Goal: Transaction & Acquisition: Download file/media

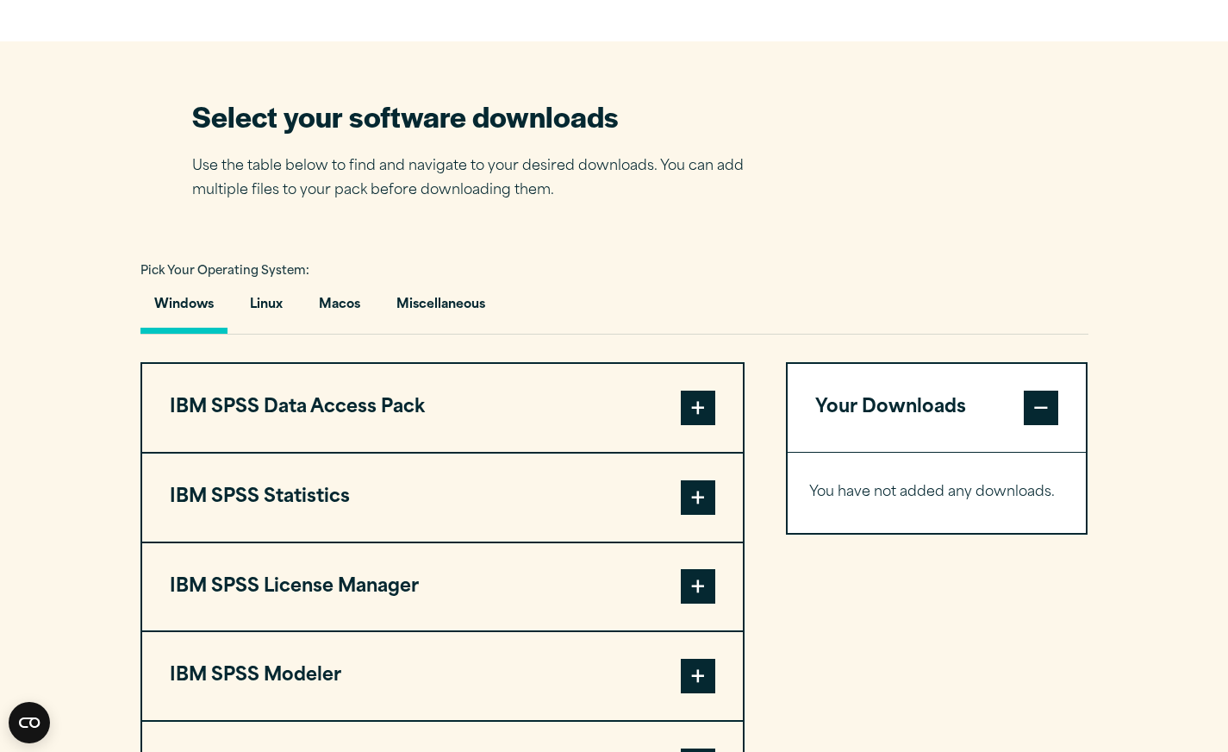
scroll to position [1207, 0]
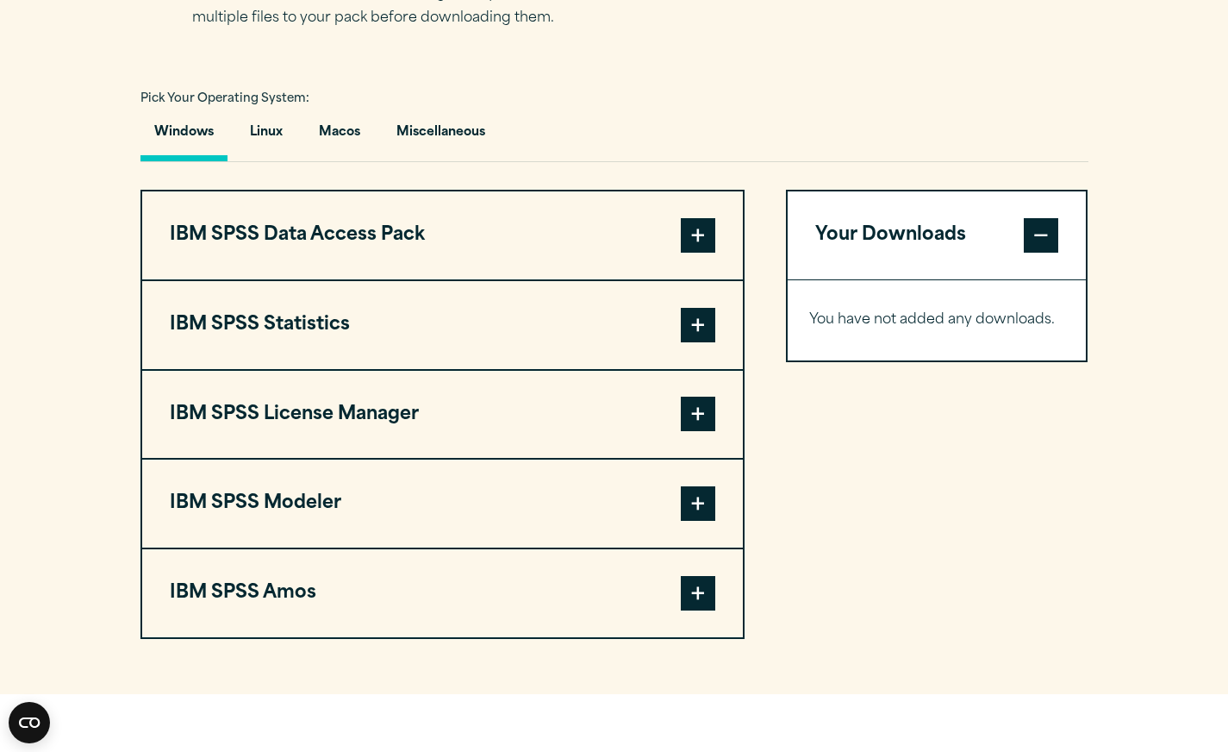
click at [702, 322] on span at bounding box center [698, 325] width 34 height 34
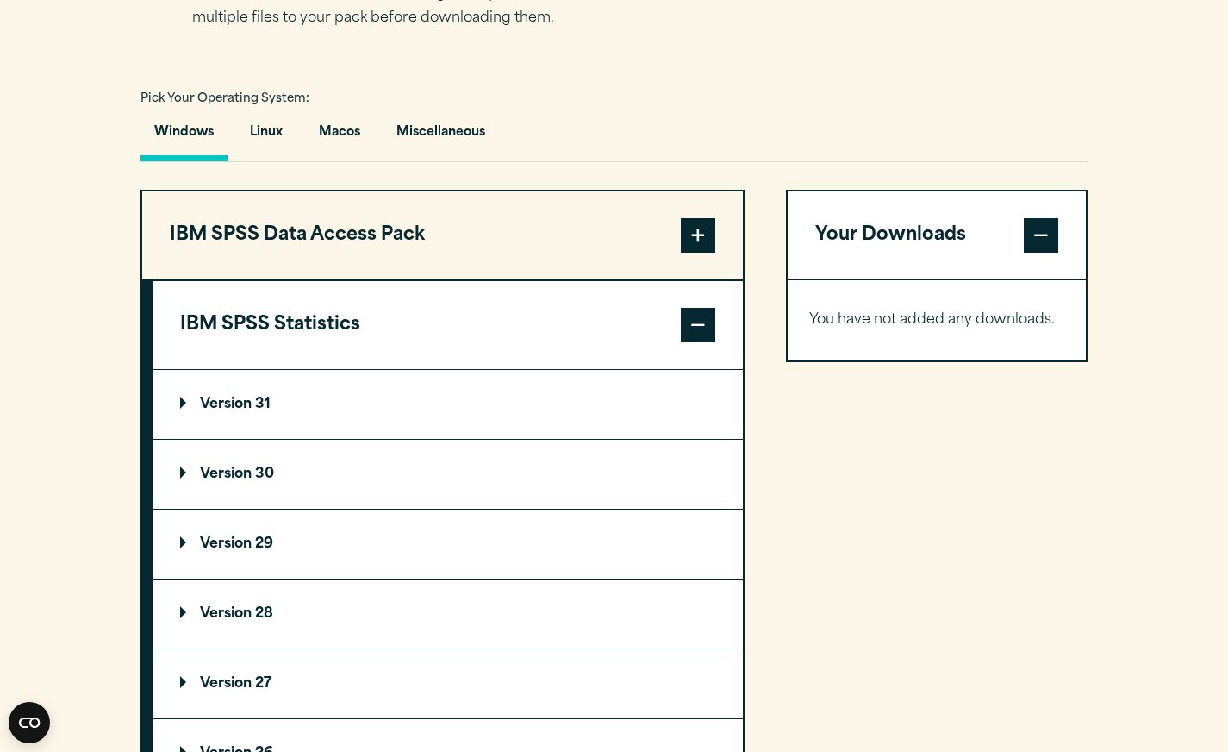
click at [328, 403] on summary "Version 31" at bounding box center [448, 404] width 590 height 69
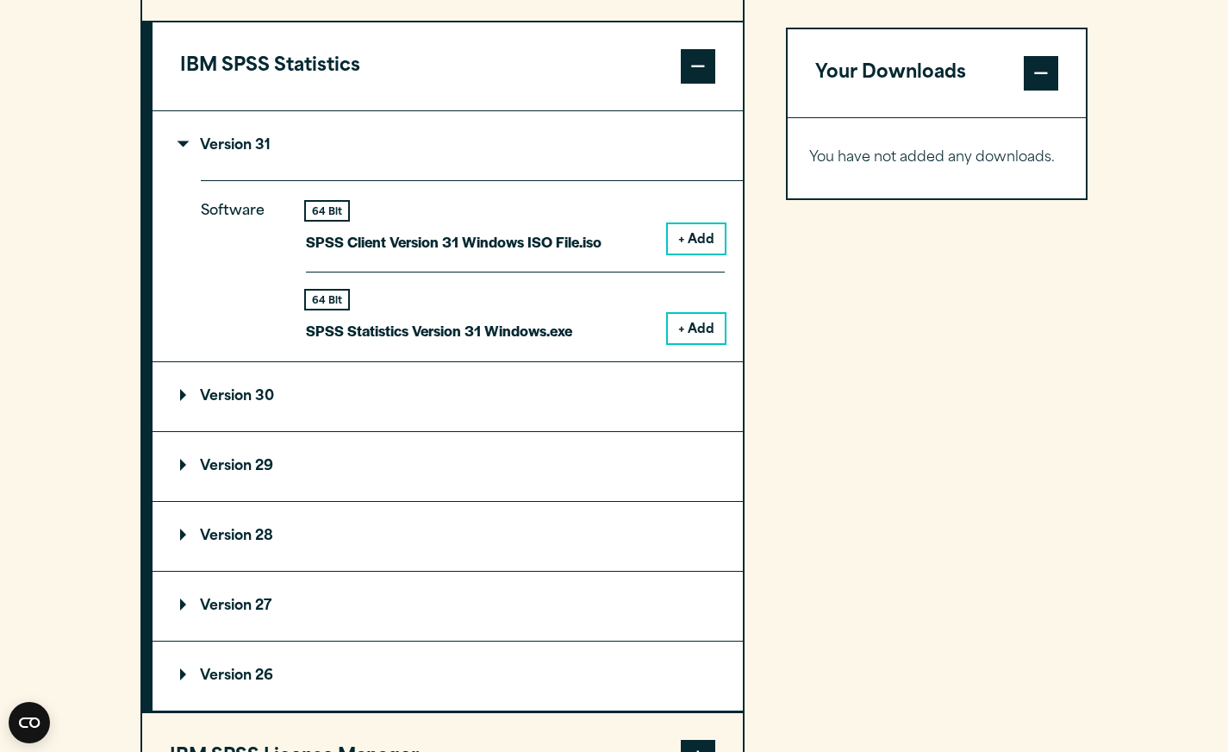
scroll to position [1552, 0]
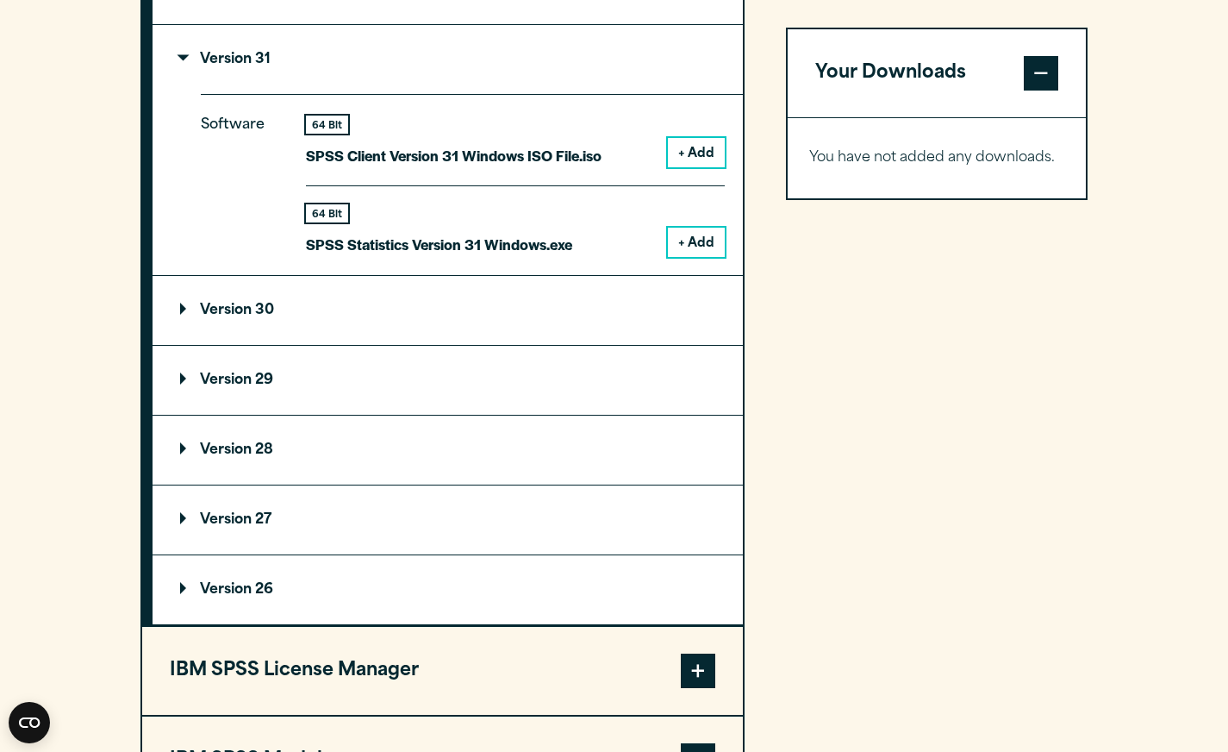
click at [368, 583] on summary "Version 26" at bounding box center [448, 589] width 590 height 69
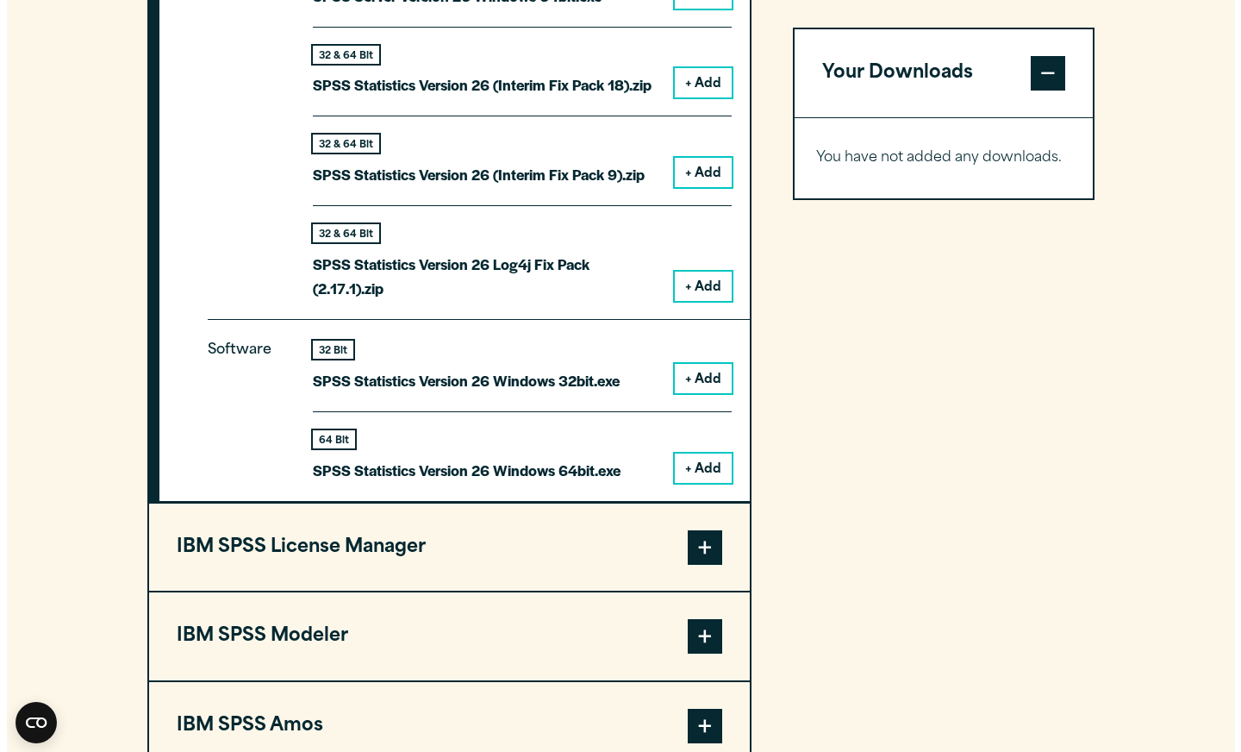
scroll to position [2155, 0]
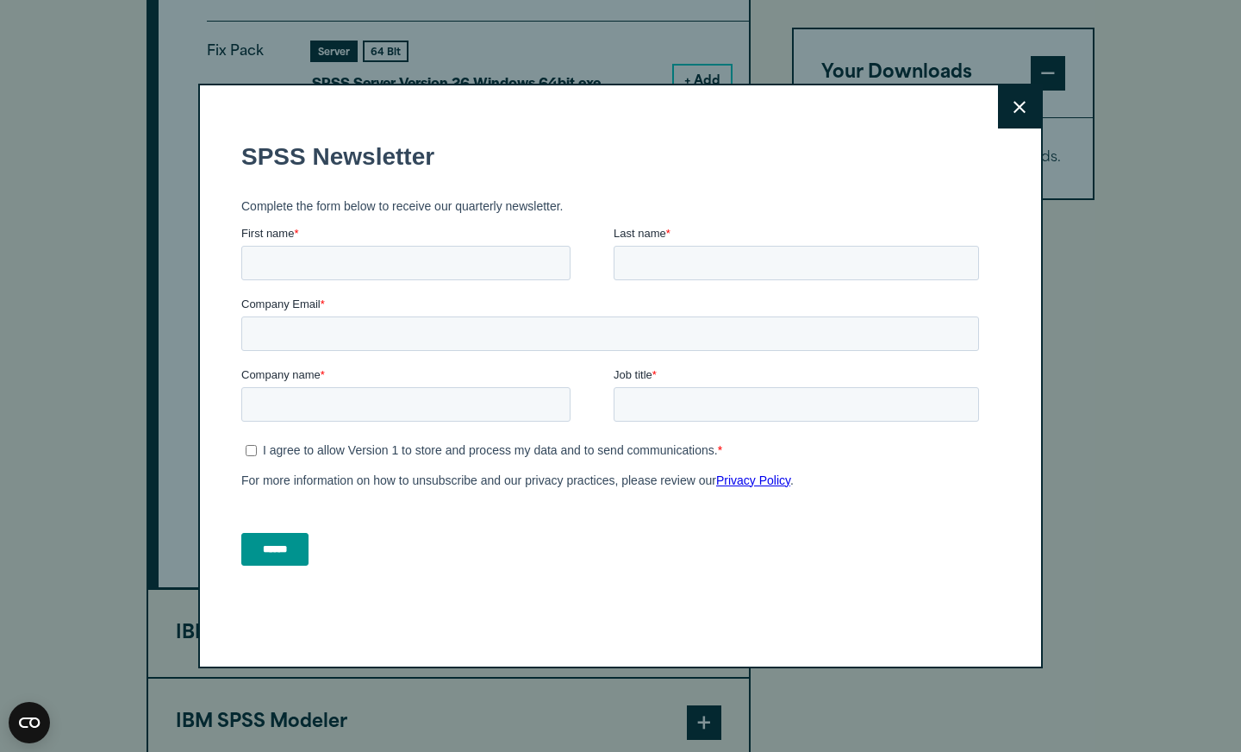
click at [1005, 112] on button "Close" at bounding box center [1019, 106] width 43 height 43
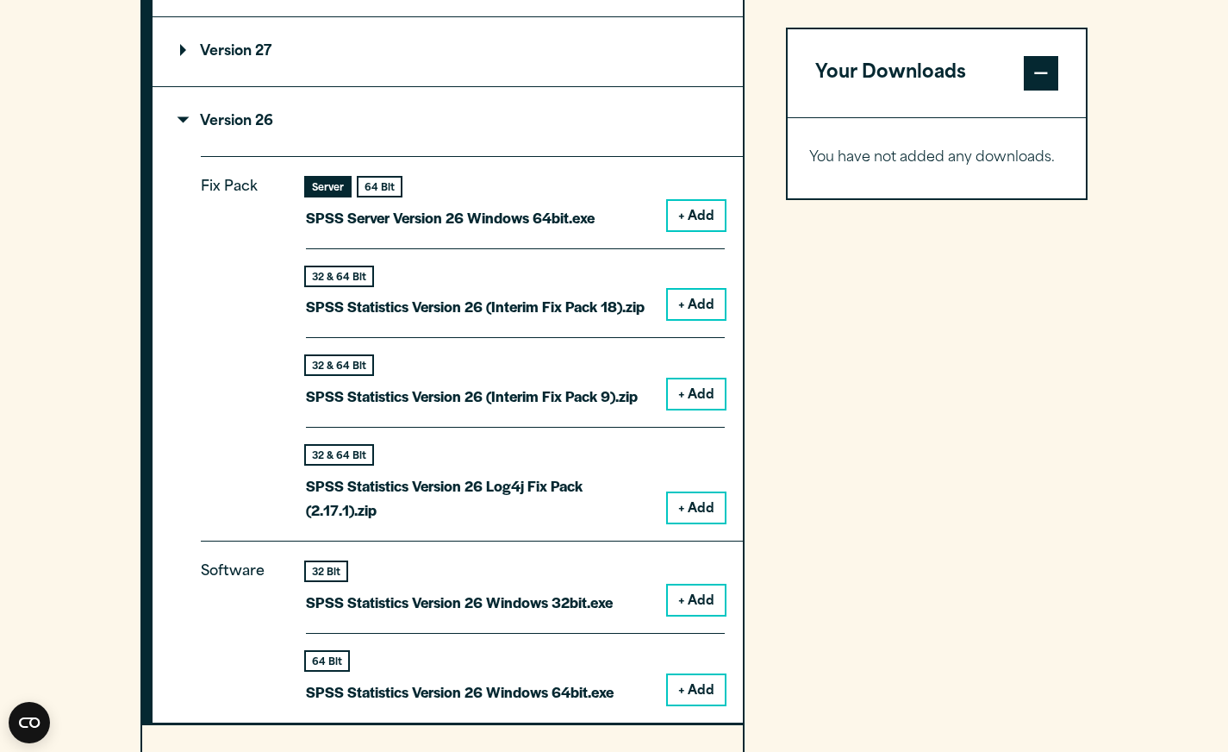
scroll to position [2106, 0]
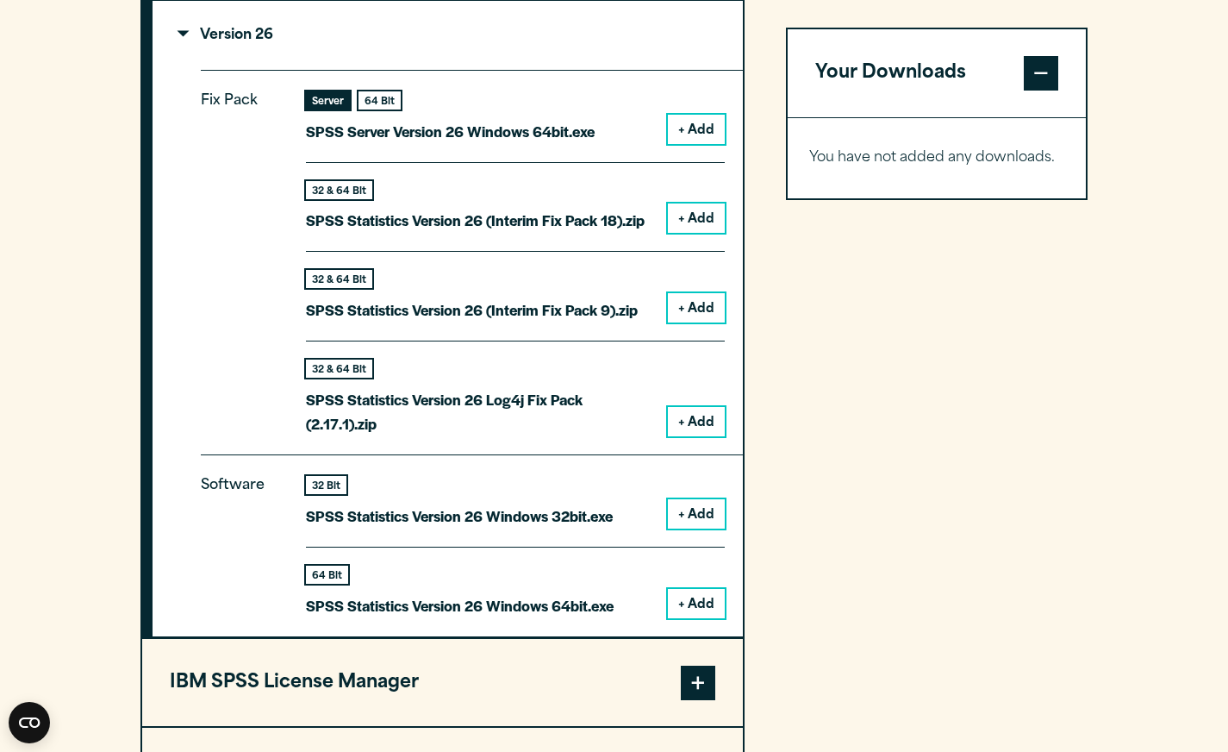
click at [719, 603] on button "+ Add" at bounding box center [696, 603] width 57 height 29
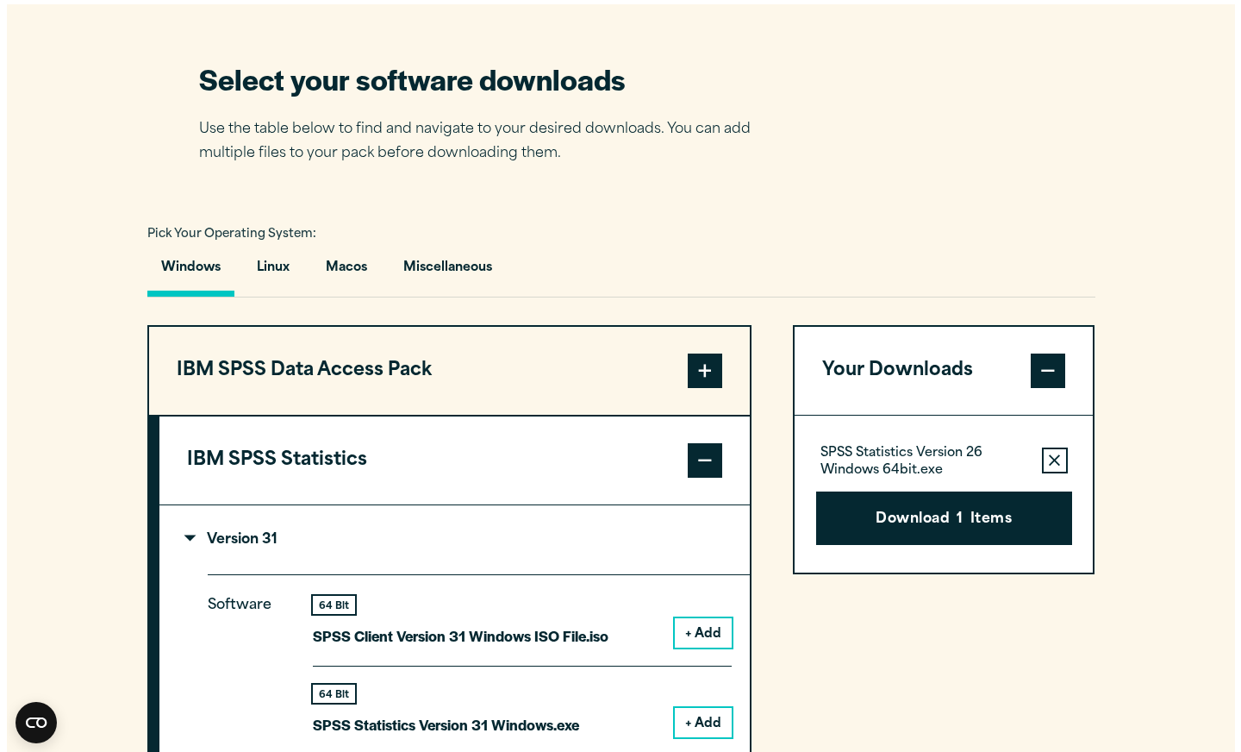
scroll to position [1244, 0]
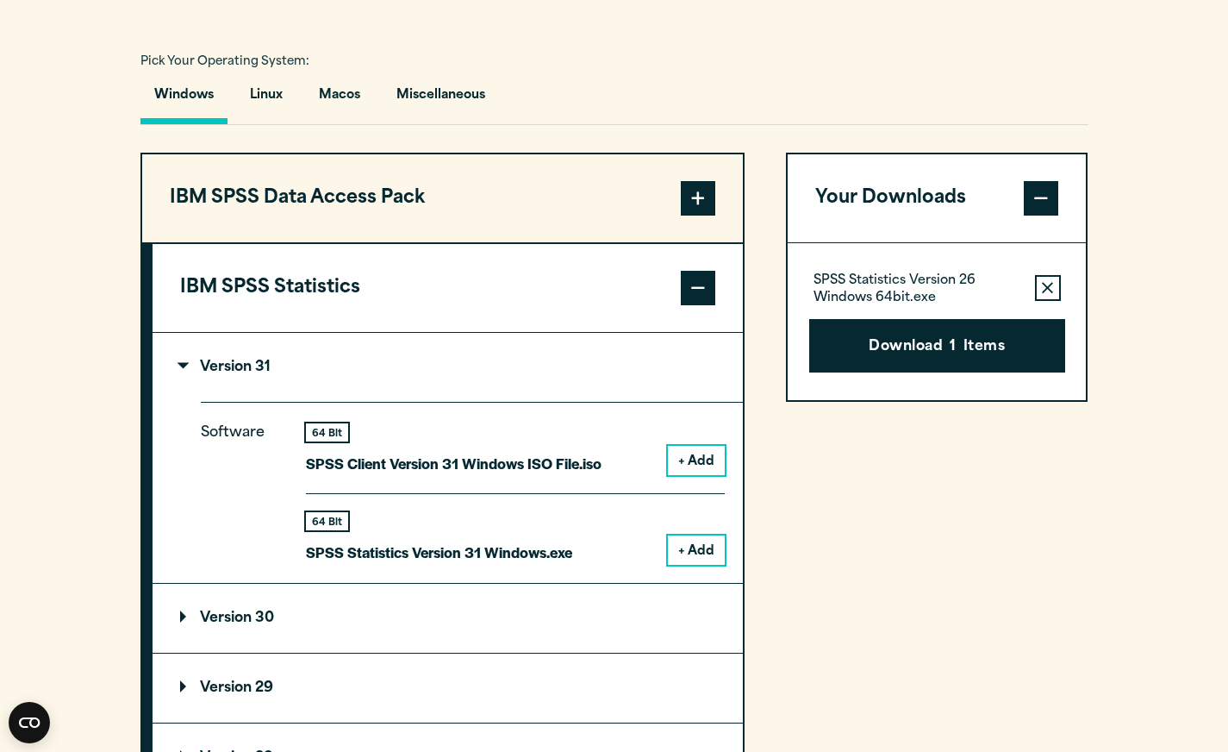
click at [704, 552] on button "+ Add" at bounding box center [696, 549] width 57 height 29
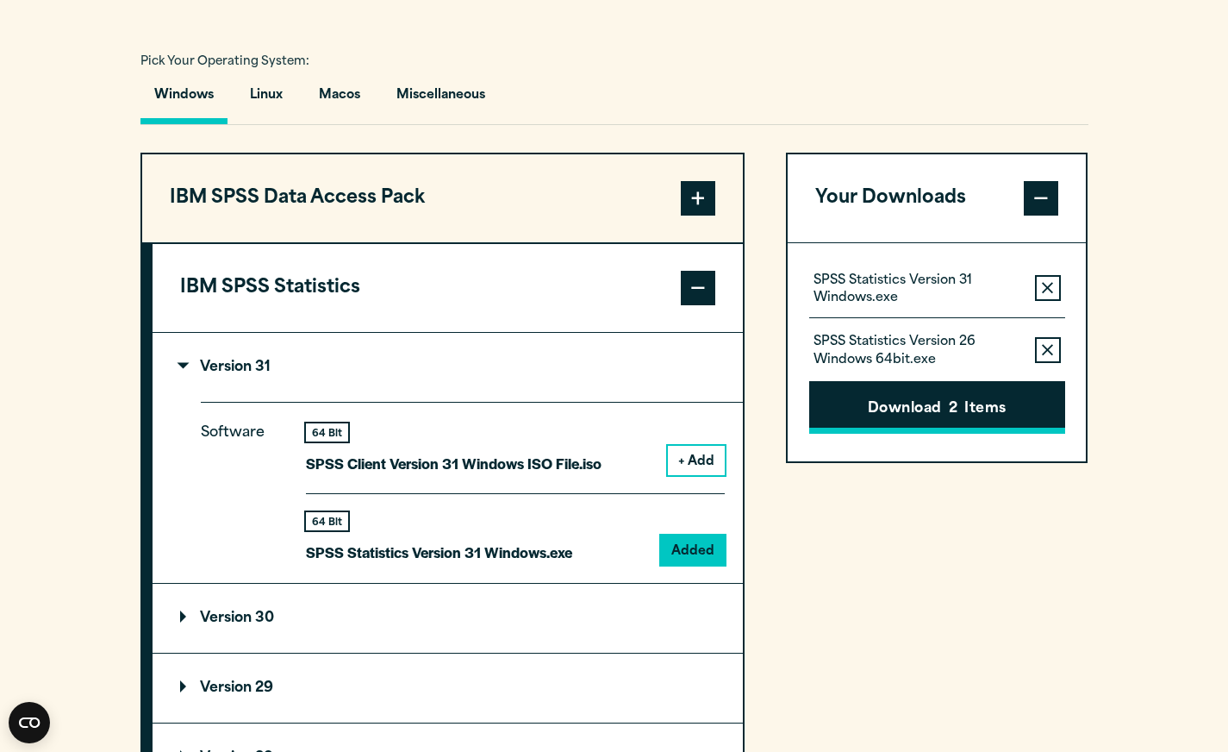
click at [902, 390] on button "Download 2 Items" at bounding box center [937, 407] width 256 height 53
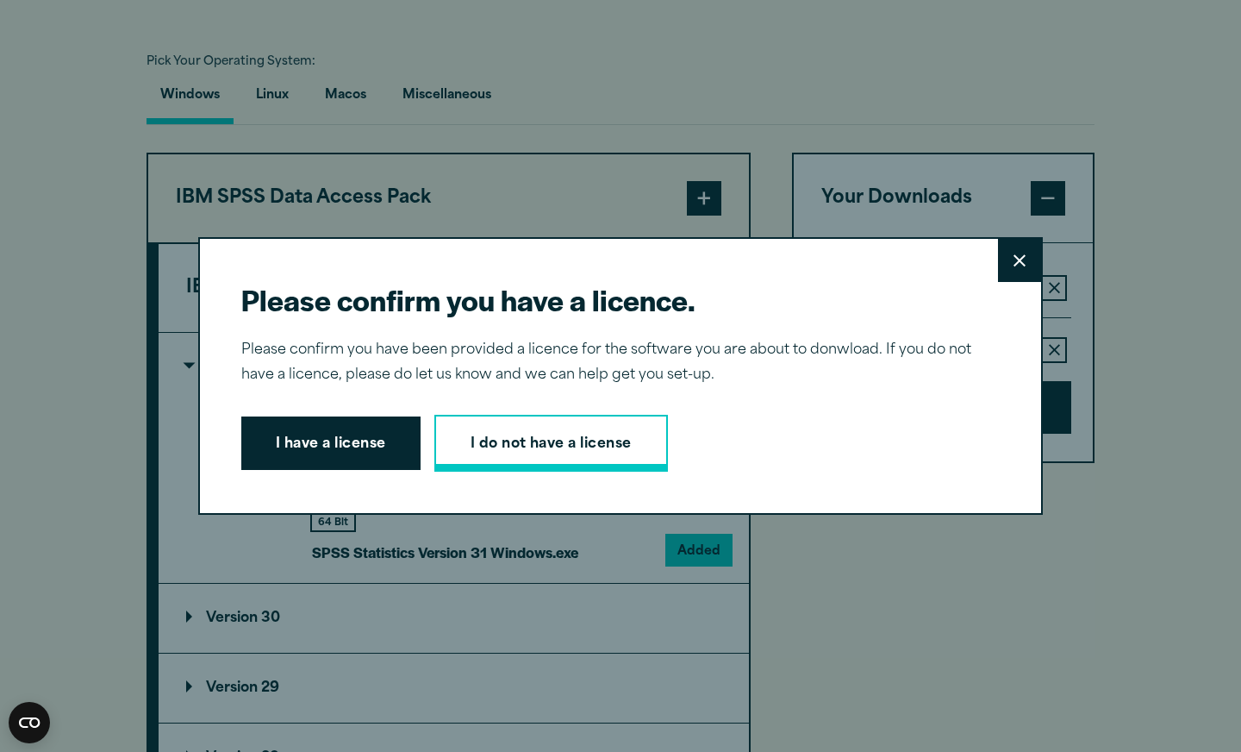
click at [540, 451] on link "I do not have a license" at bounding box center [551, 443] width 234 height 57
click at [525, 456] on link "I do not have a license" at bounding box center [551, 443] width 234 height 57
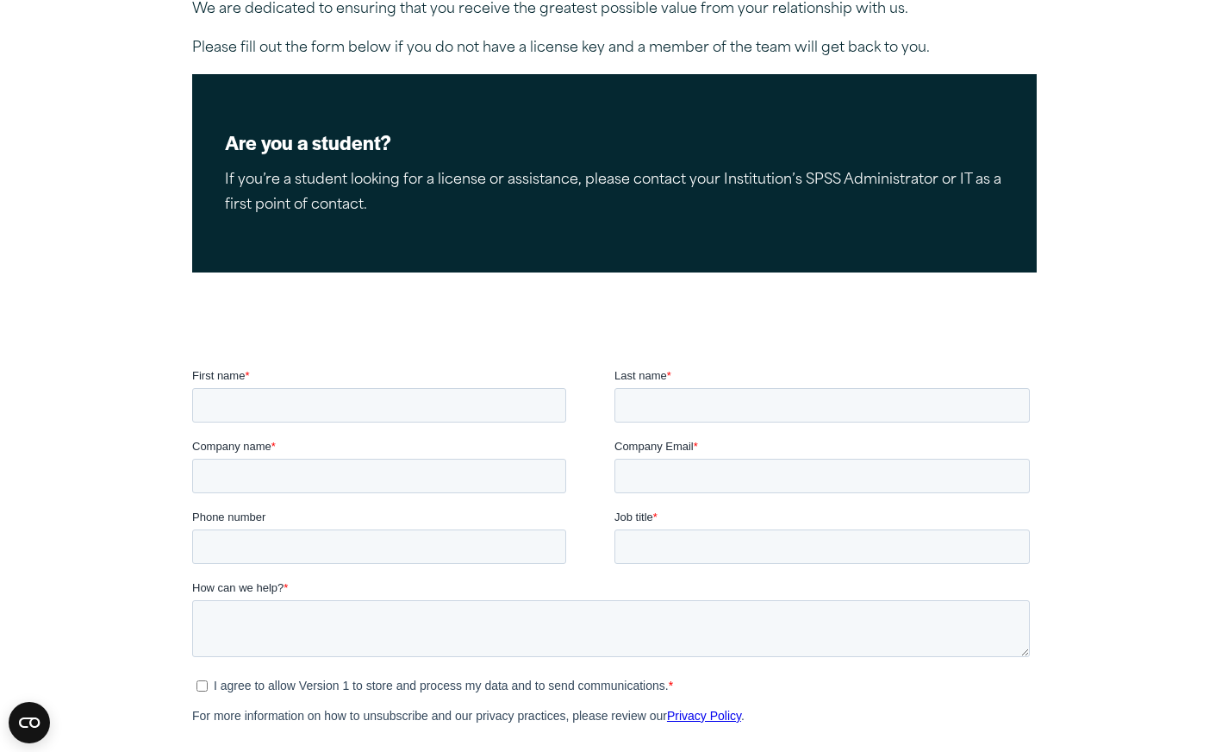
scroll to position [431, 0]
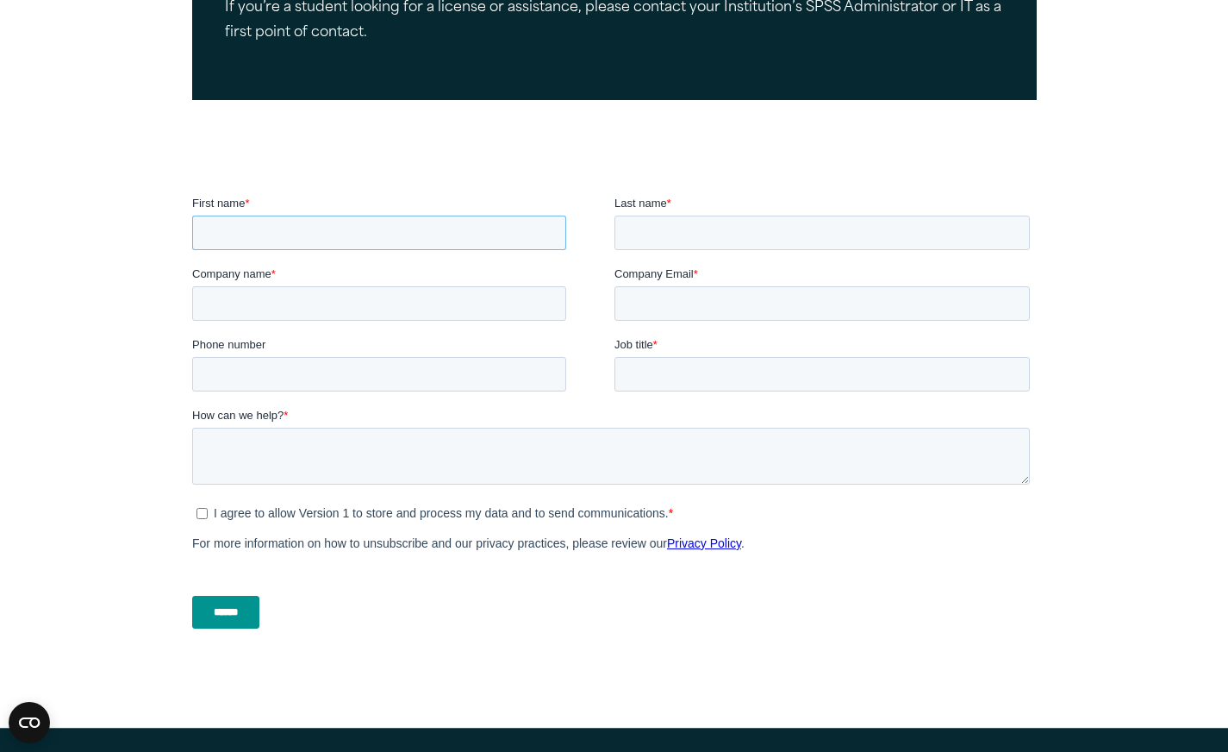
click at [459, 237] on input "First name *" at bounding box center [378, 232] width 374 height 34
type input "****"
type input "*******"
type input "**********"
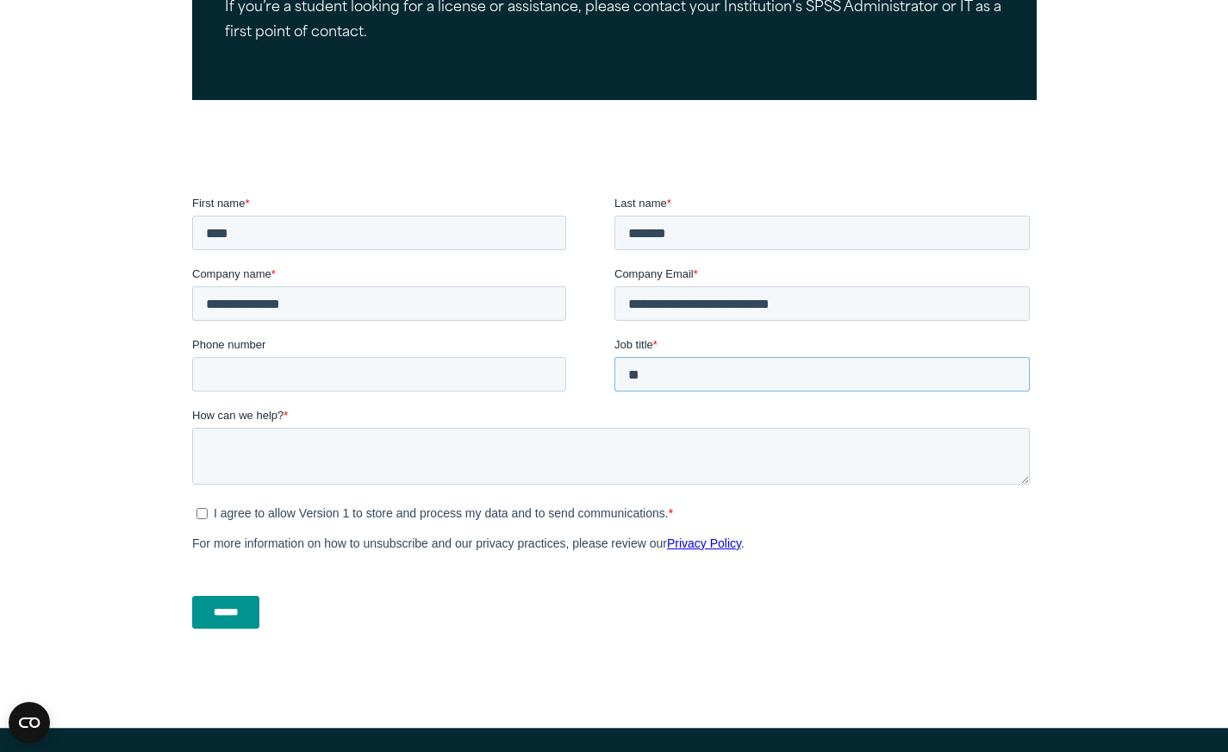
type input "*"
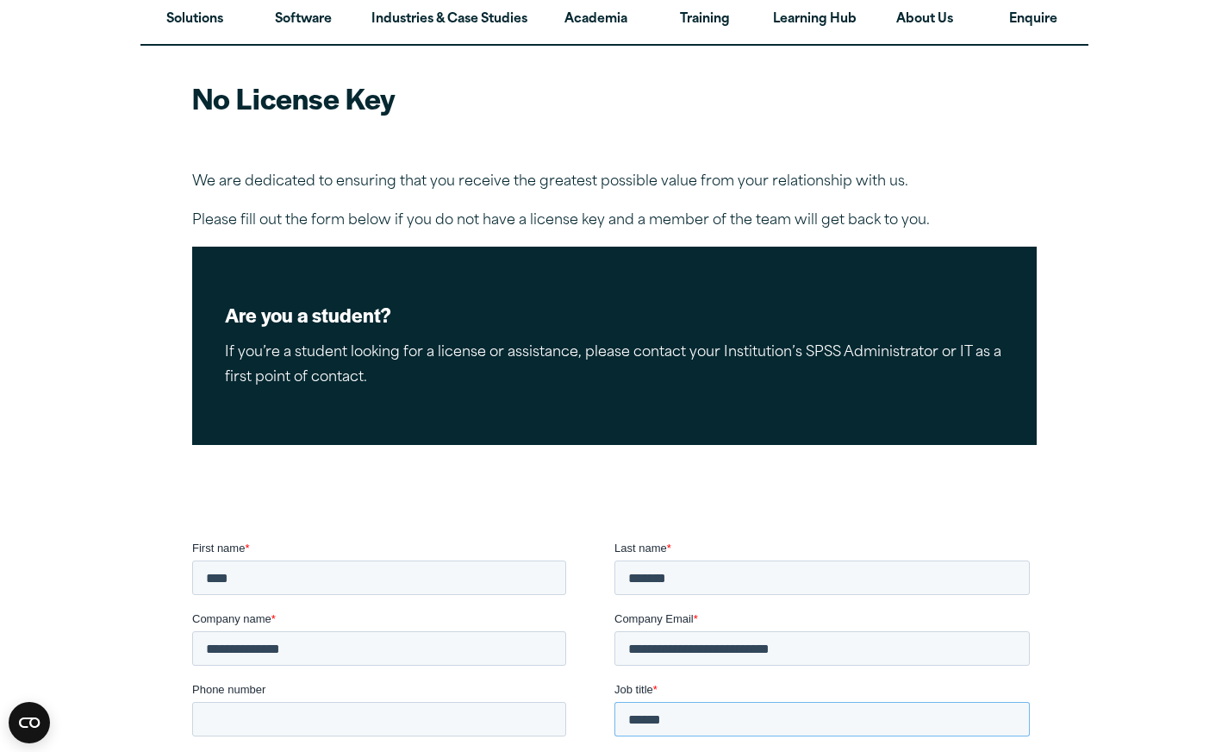
scroll to position [0, 0]
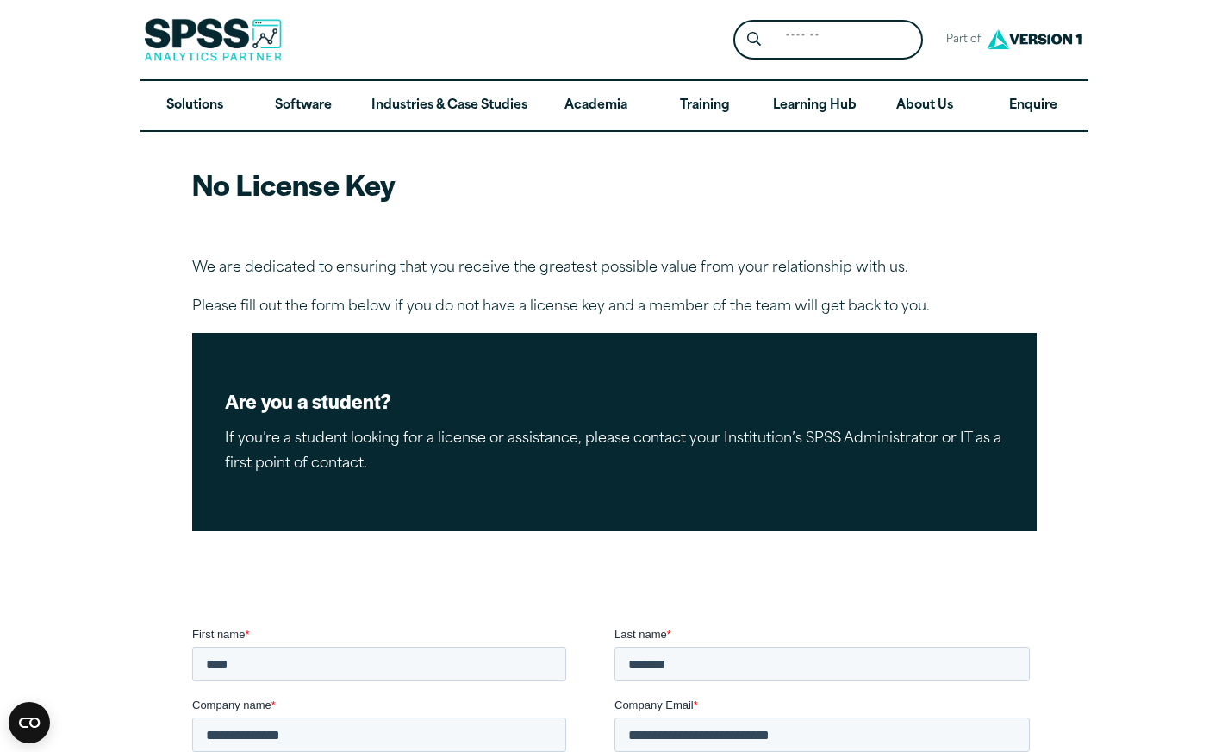
type input "******"
